Goal: Task Accomplishment & Management: Manage account settings

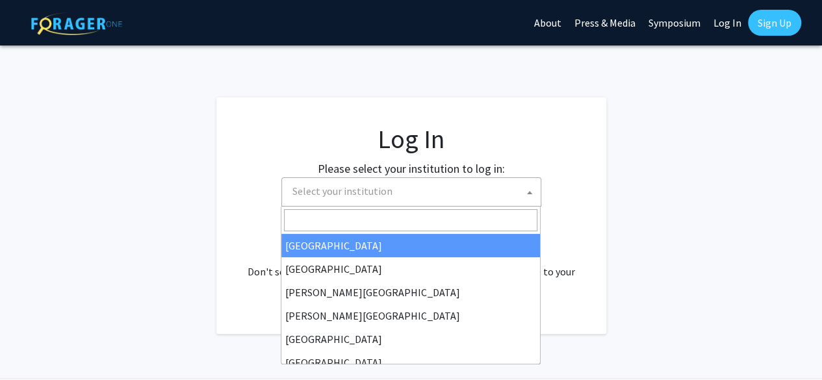
click at [328, 185] on span "Select your institution" at bounding box center [343, 191] width 100 height 13
select select "34"
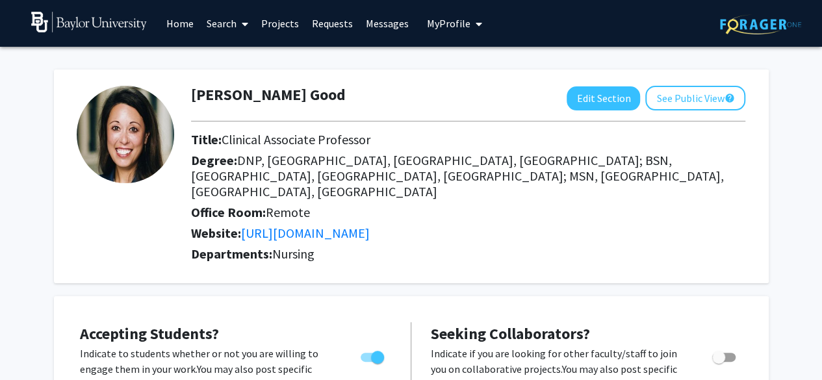
click at [111, 142] on img at bounding box center [126, 135] width 98 height 98
drag, startPoint x: 721, startPoint y: 101, endPoint x: 767, endPoint y: 144, distance: 63.0
click at [767, 144] on div "[PERSON_NAME] Good Edit Section See Public View help Title: Clinical Associate …" at bounding box center [411, 177] width 715 height 214
click at [675, 93] on button "See Public View help" at bounding box center [696, 98] width 100 height 25
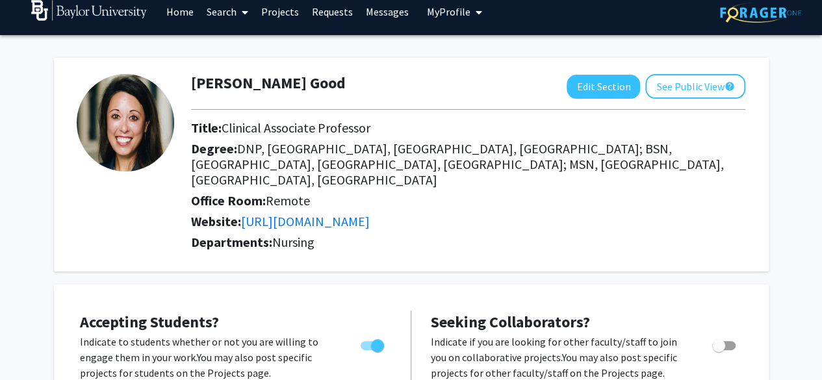
scroll to position [11, 0]
